Goal: Navigation & Orientation: Find specific page/section

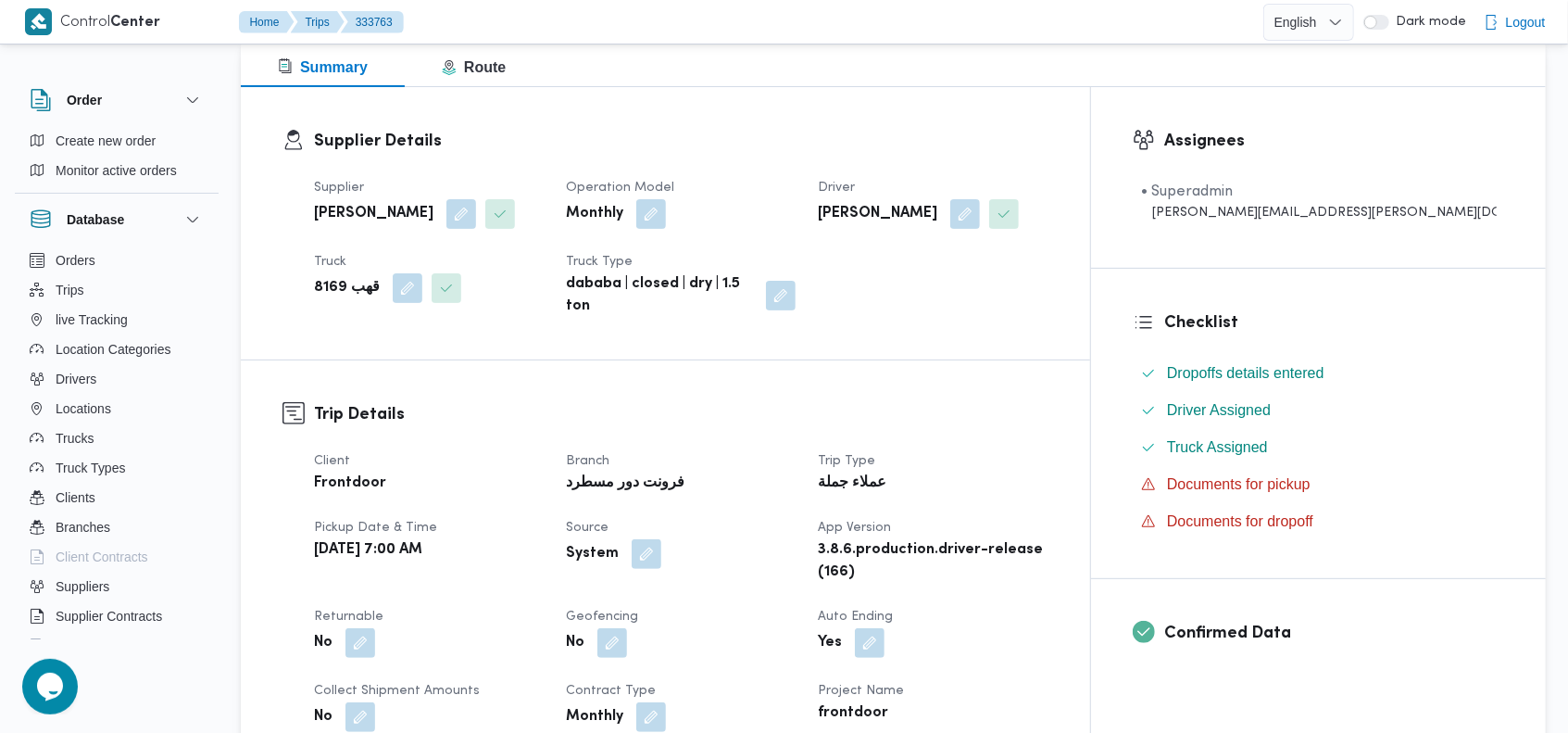
scroll to position [166, 0]
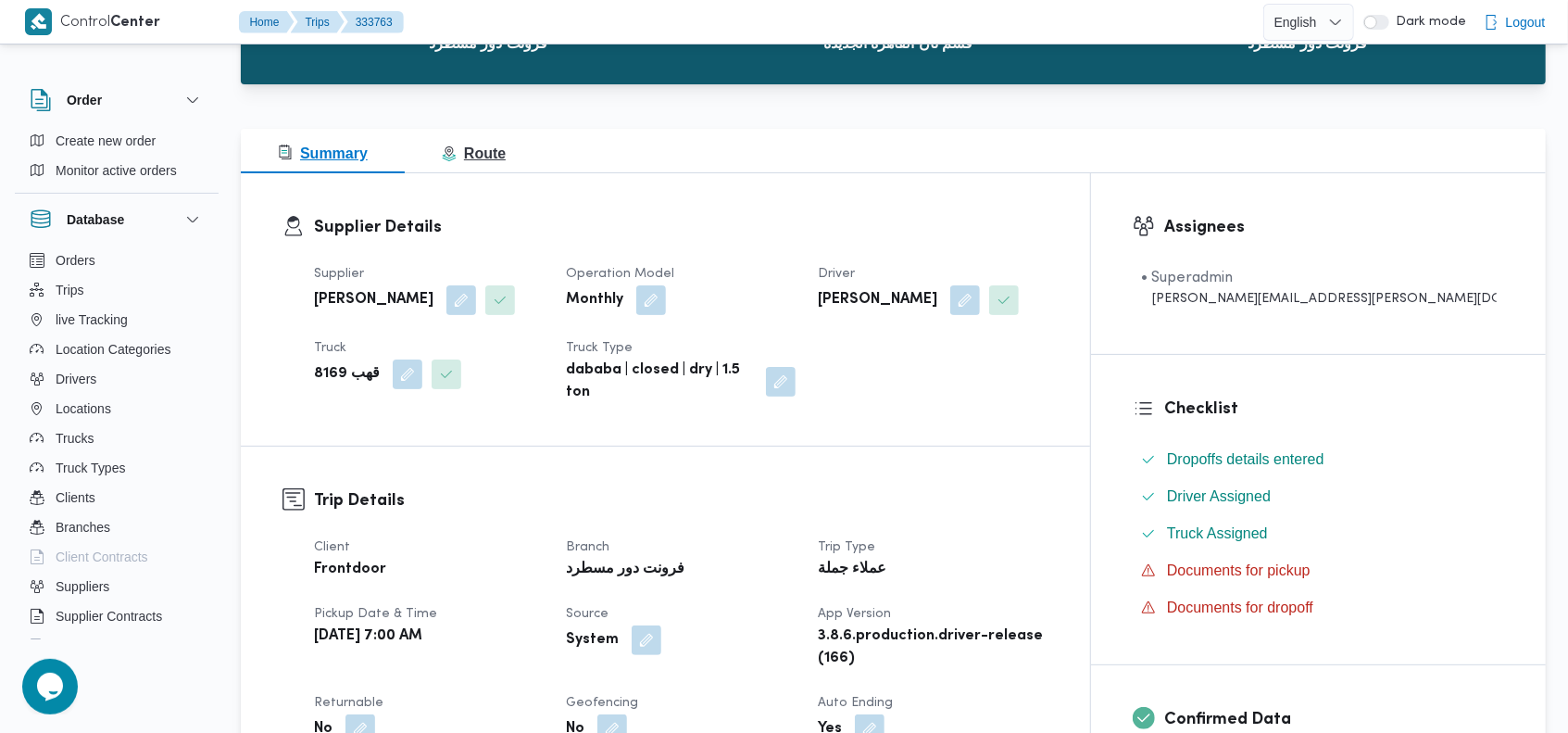
click at [475, 150] on span "Route" at bounding box center [473, 153] width 64 height 16
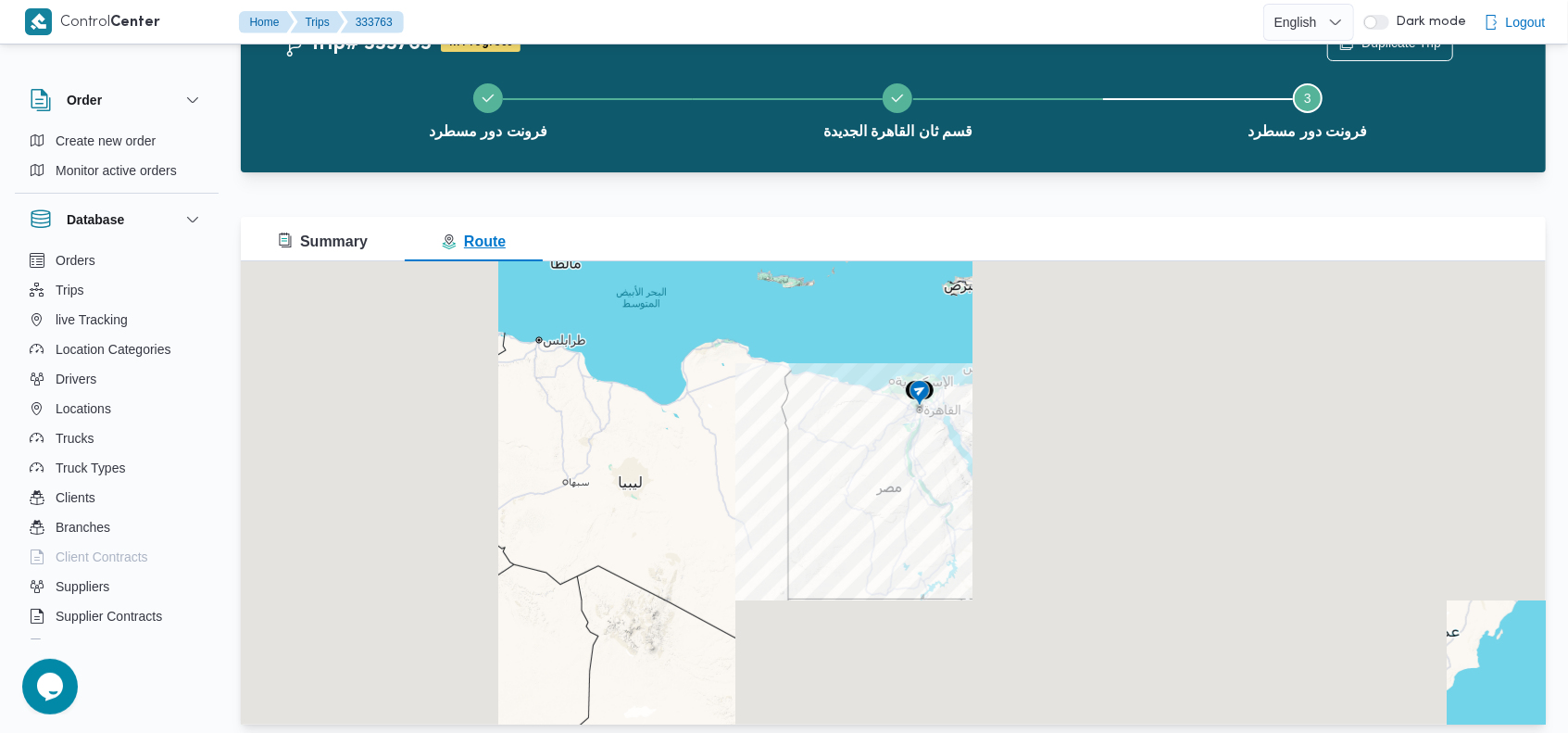
scroll to position [91, 0]
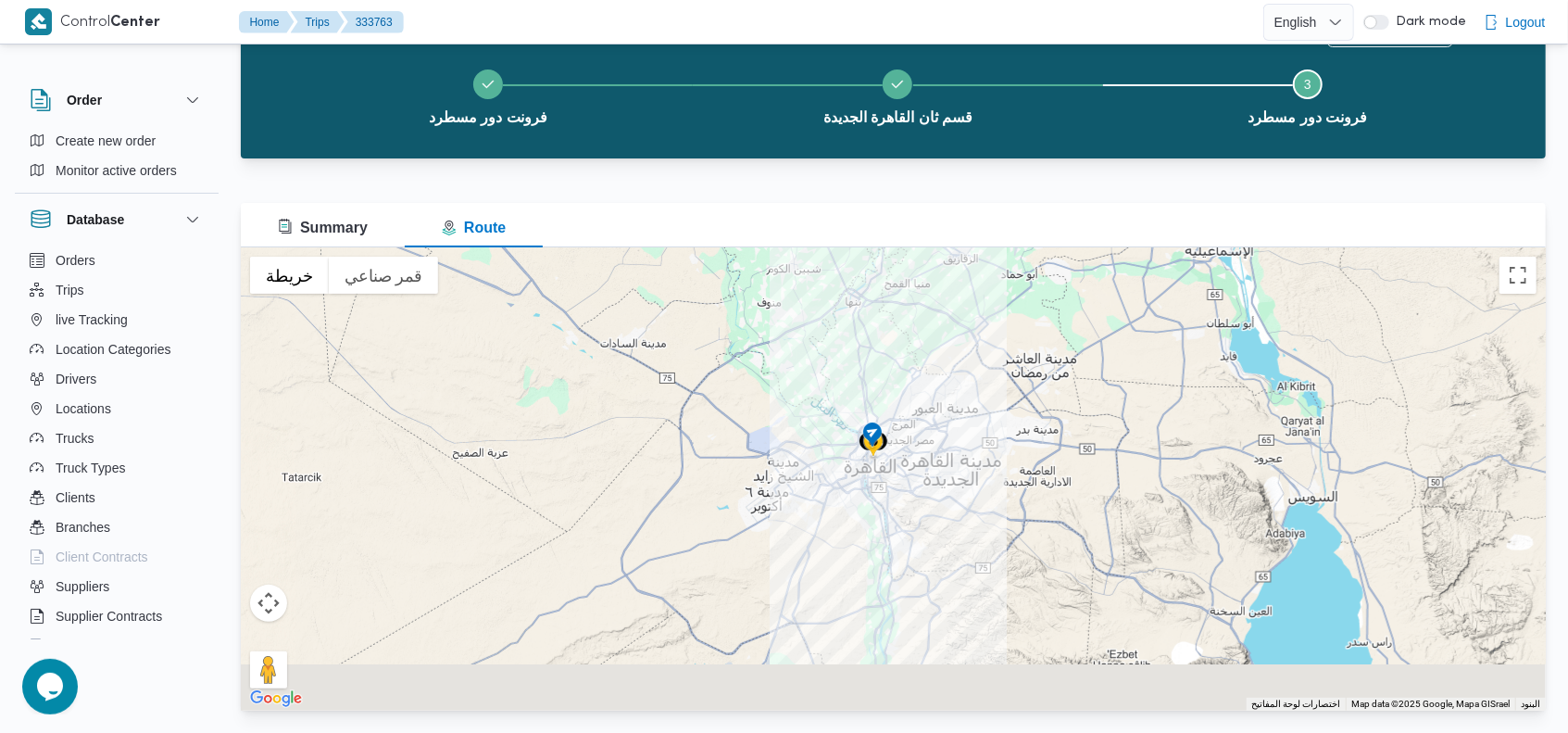
drag, startPoint x: 880, startPoint y: 565, endPoint x: 858, endPoint y: 438, distance: 128.9
click at [858, 438] on div at bounding box center [893, 479] width 1304 height 463
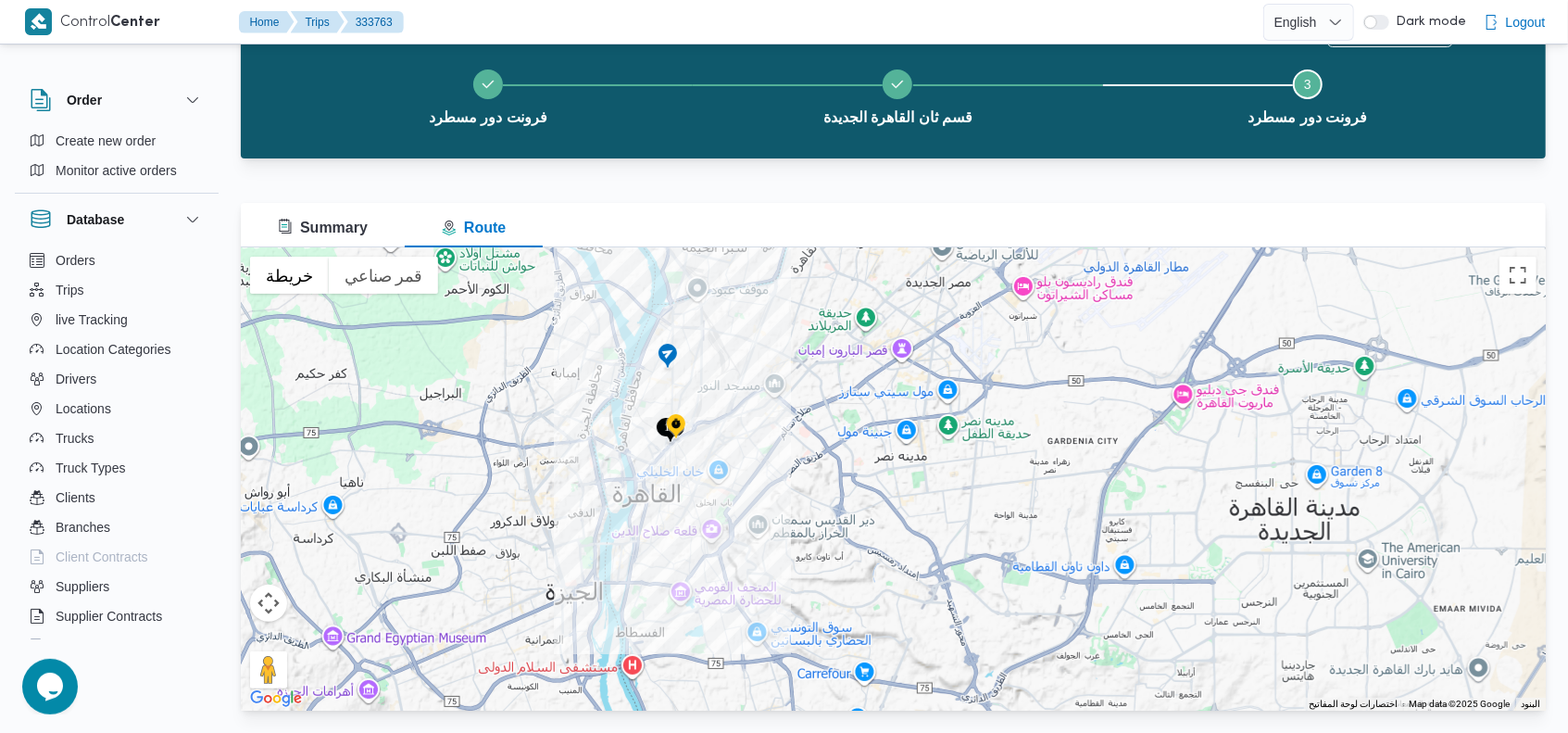
click at [670, 421] on img at bounding box center [676, 428] width 30 height 31
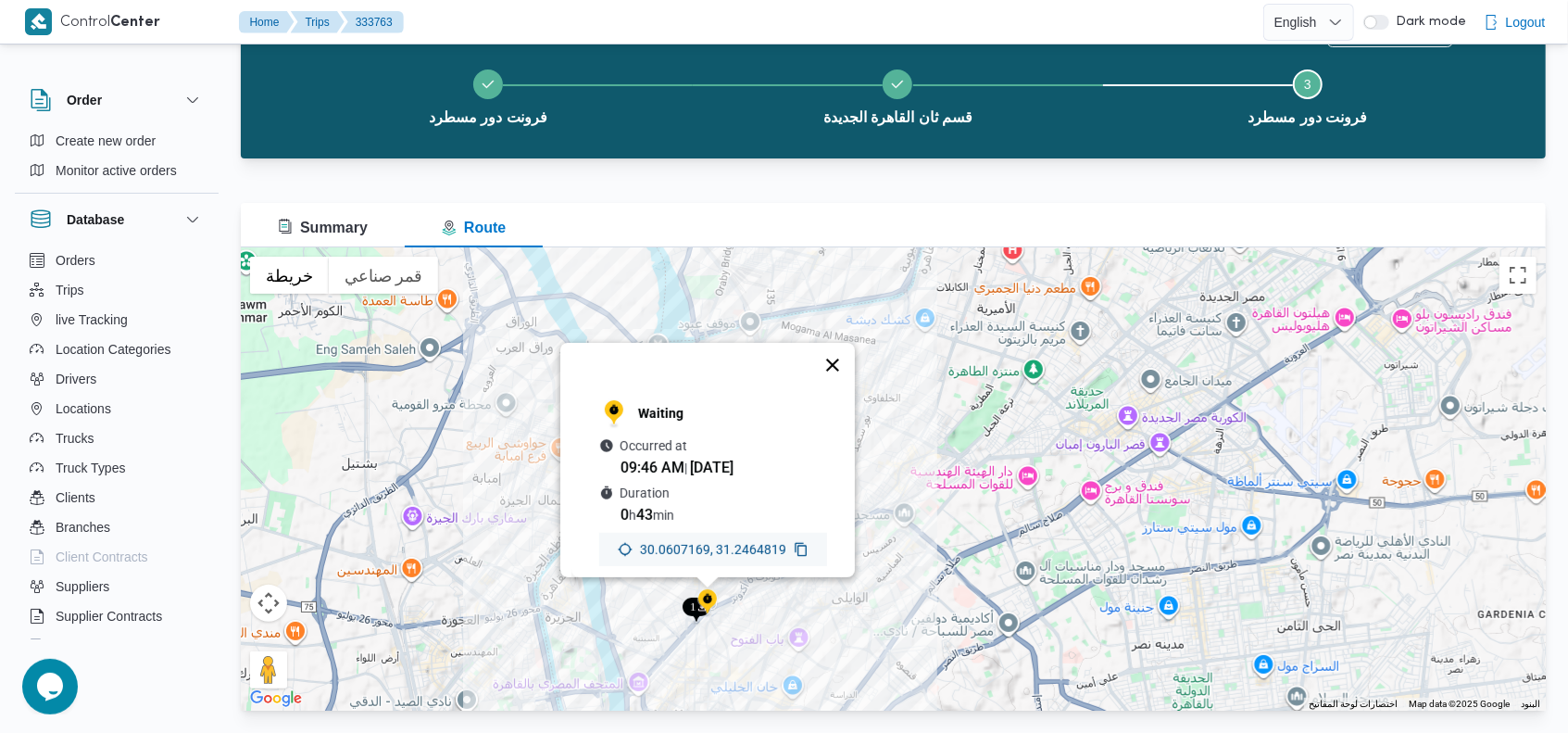
click at [843, 343] on button "إغلاق" at bounding box center [832, 365] width 45 height 45
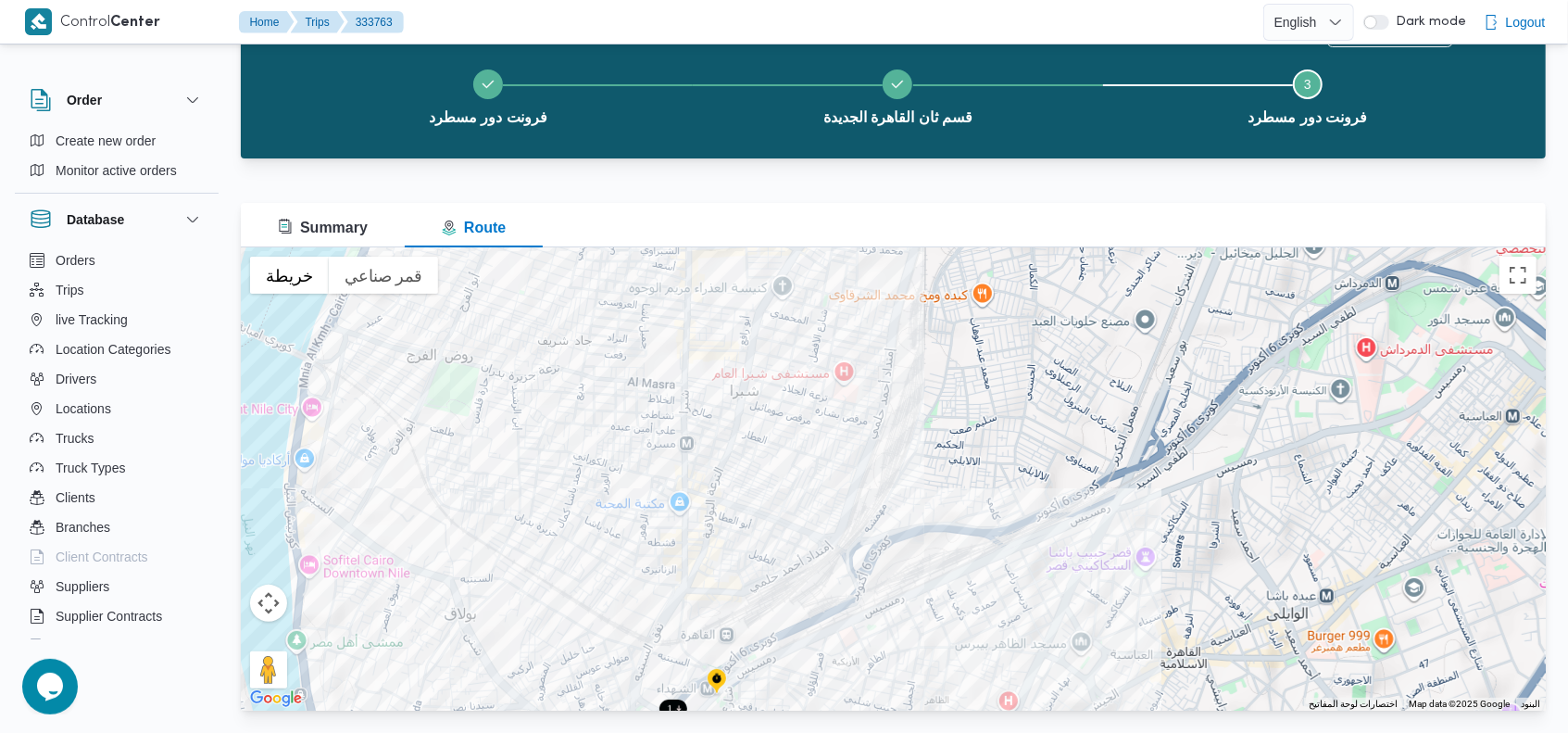
drag, startPoint x: 694, startPoint y: 595, endPoint x: 696, endPoint y: 381, distance: 214.0
click at [696, 382] on div at bounding box center [893, 479] width 1304 height 463
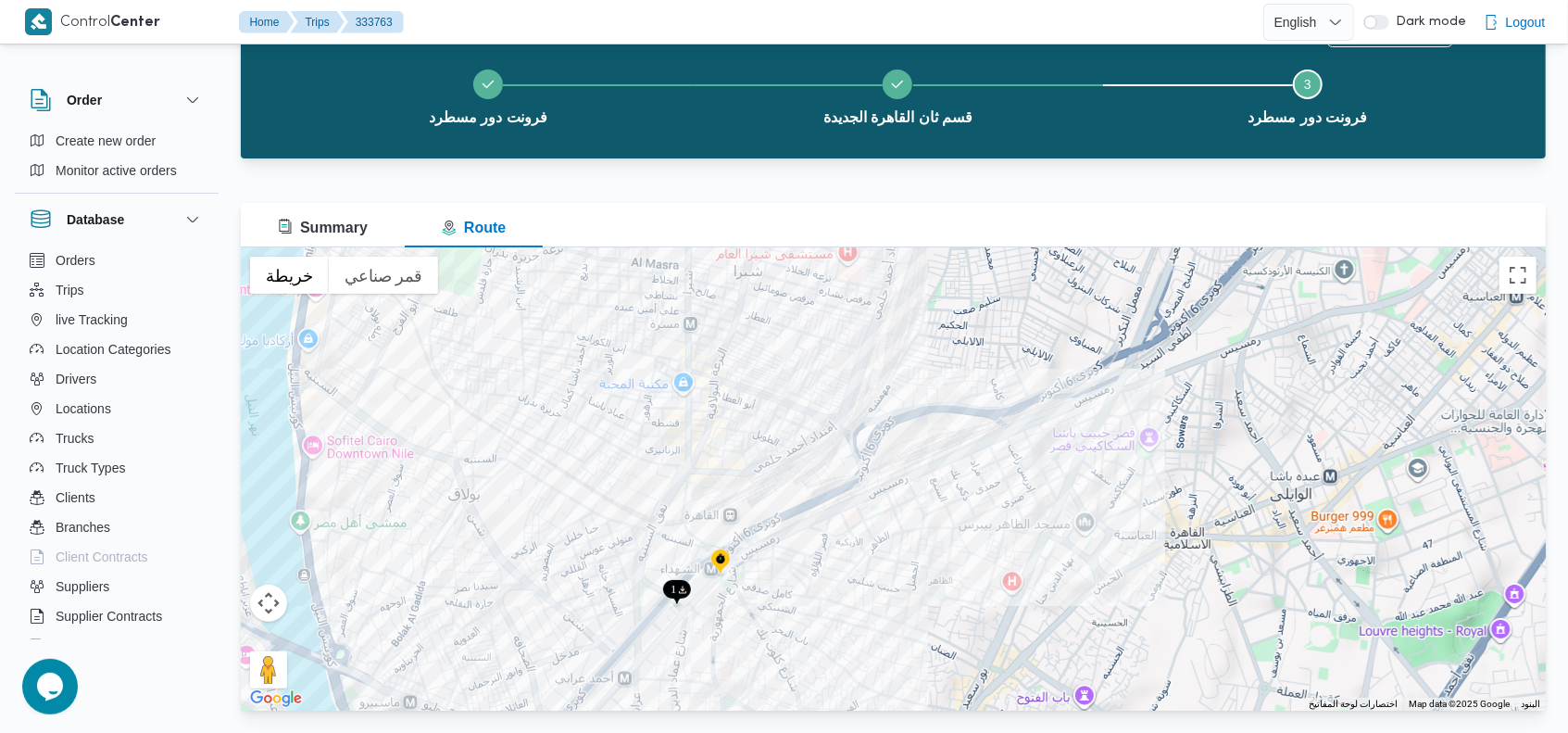
drag, startPoint x: 686, startPoint y: 545, endPoint x: 687, endPoint y: 469, distance: 76.0
click at [687, 469] on div at bounding box center [893, 479] width 1304 height 463
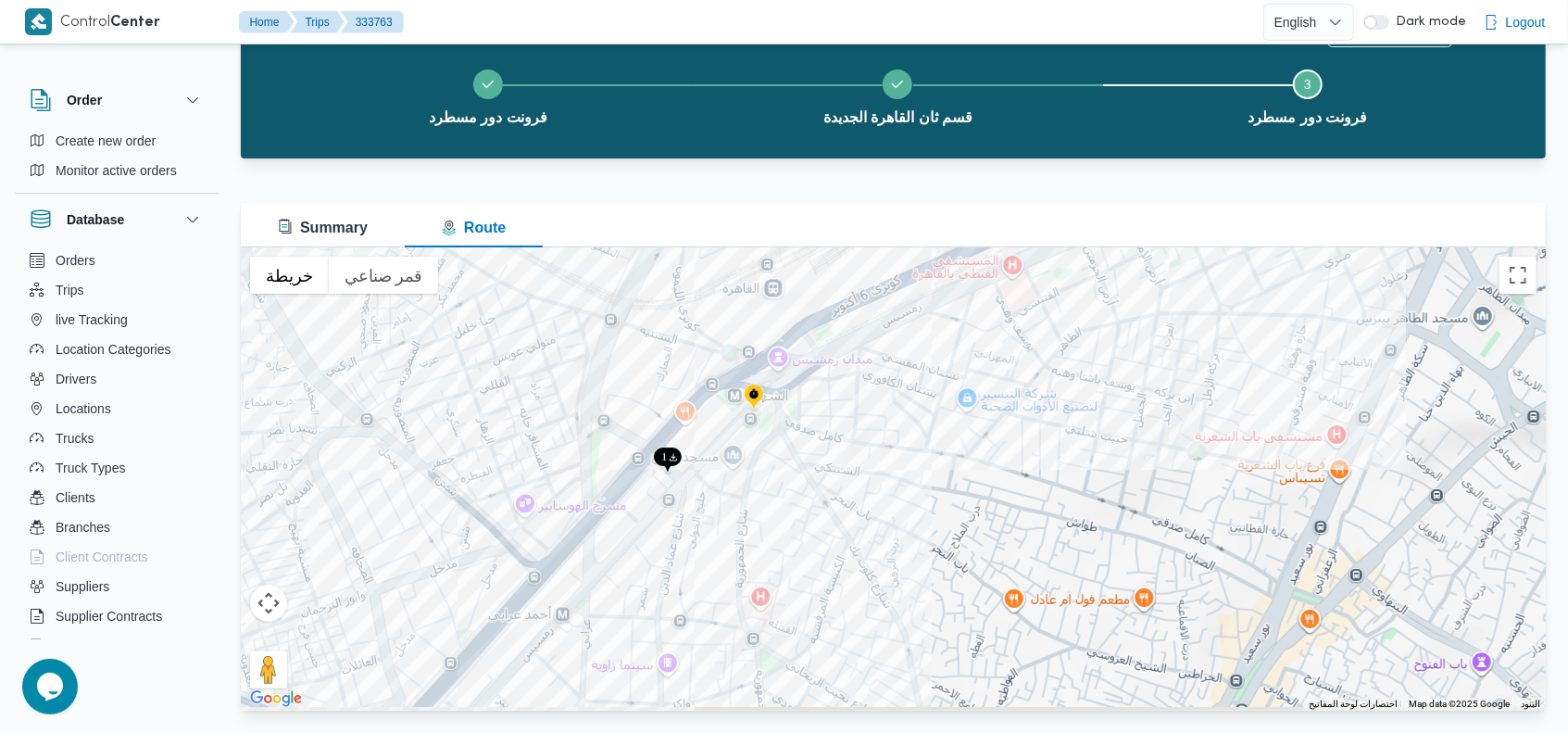
drag, startPoint x: 683, startPoint y: 618, endPoint x: 711, endPoint y: 514, distance: 107.7
click at [711, 512] on div at bounding box center [893, 479] width 1304 height 463
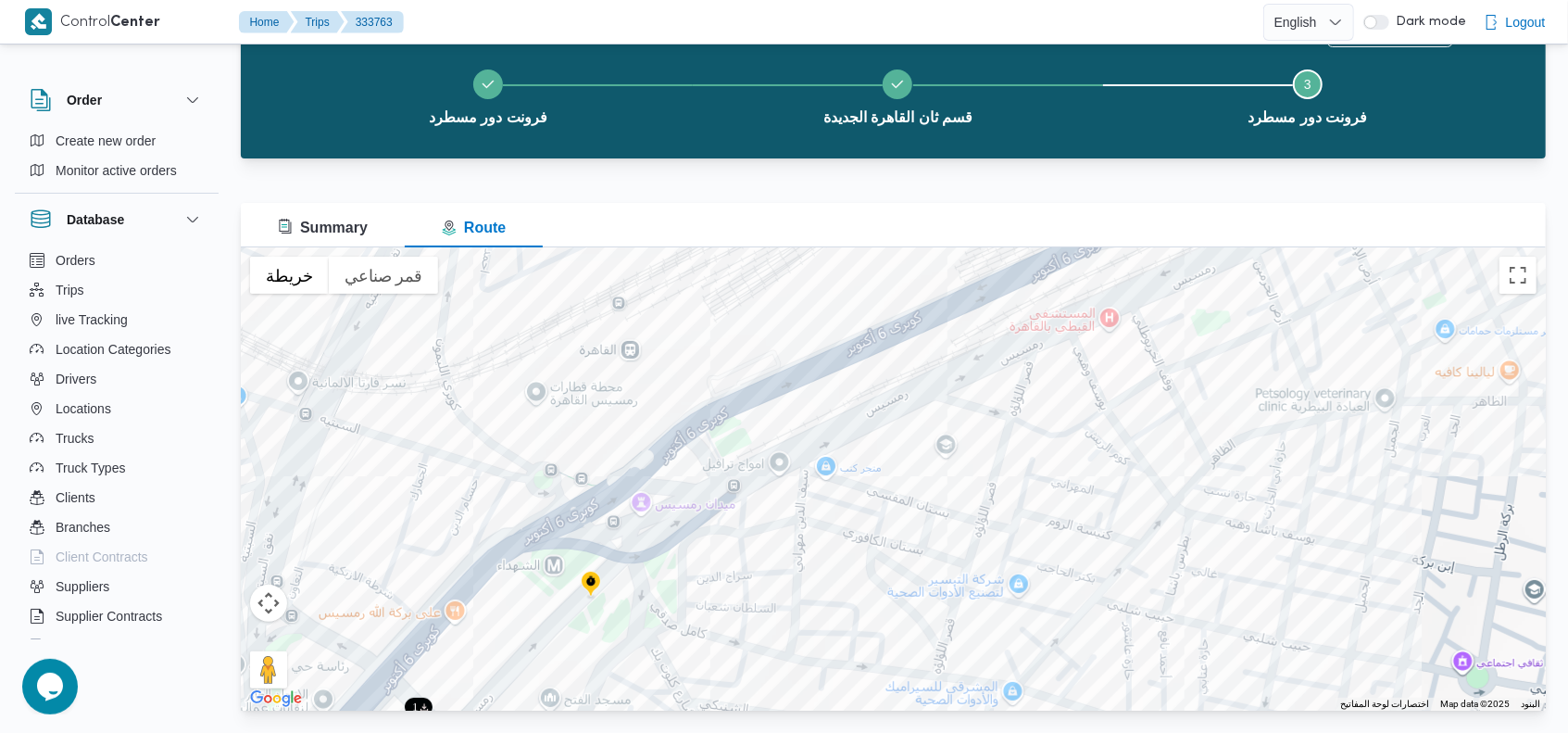
drag, startPoint x: 822, startPoint y: 393, endPoint x: 631, endPoint y: 582, distance: 268.7
click at [631, 582] on div at bounding box center [893, 479] width 1304 height 463
